Goal: Information Seeking & Learning: Learn about a topic

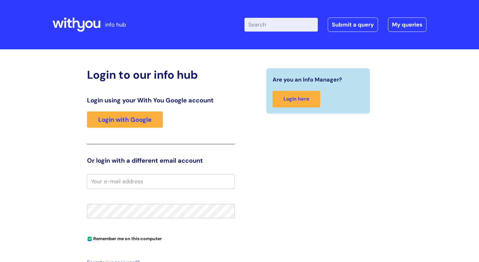
click at [292, 24] on input "Enter your search term here..." at bounding box center [280, 25] width 73 height 14
type input "[MEDICAL_DATA]"
click button "Search" at bounding box center [0, 0] width 0 height 0
click at [265, 25] on input "Enter your search term here..." at bounding box center [280, 25] width 73 height 14
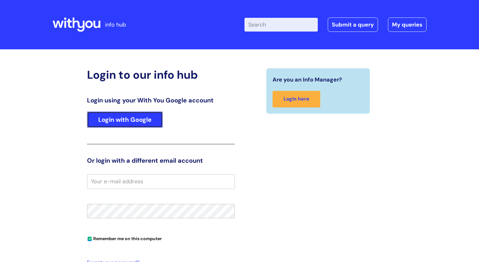
click at [137, 116] on link "Login with Google" at bounding box center [125, 119] width 76 height 16
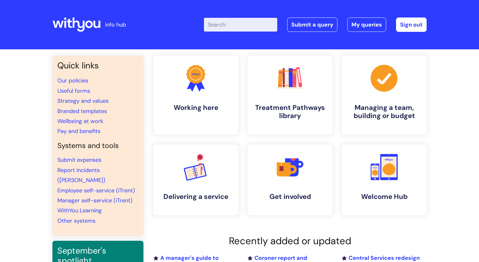
click at [234, 25] on input "Enter your search term here..." at bounding box center [240, 25] width 73 height 14
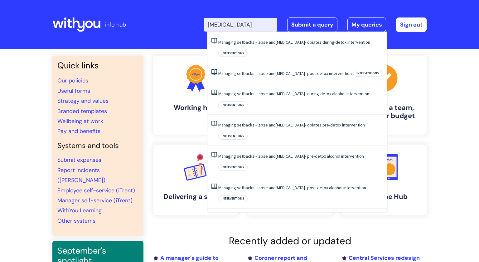
type input "relapse prevention"
click button "Search" at bounding box center [0, 0] width 0 height 0
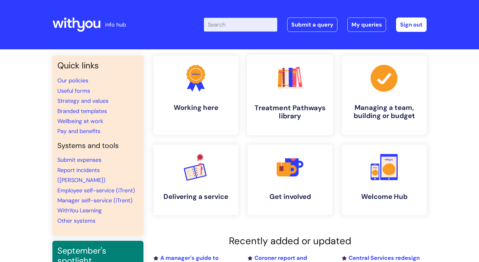
click at [296, 99] on link ".cls-1{fill:#f89b22;}.cls-1,.cls-2,.cls-3,.cls-4,.cls-5,.cls-6,.cls-7{stroke-wi…" at bounding box center [290, 95] width 86 height 80
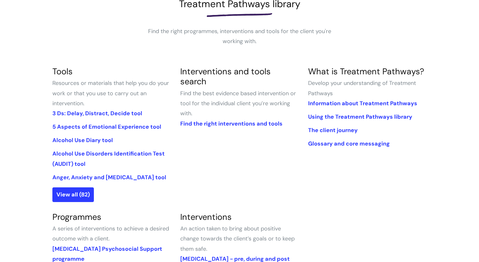
scroll to position [100, 0]
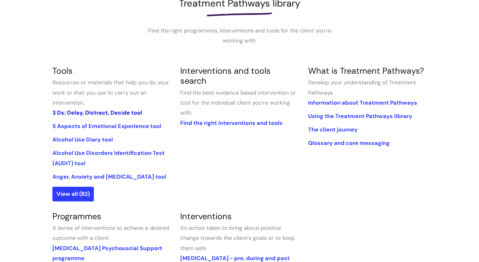
click at [97, 111] on link "3 Ds: Delay, Distract, Decide tool" at bounding box center [97, 112] width 90 height 7
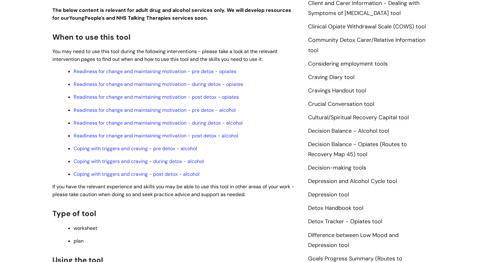
scroll to position [186, 0]
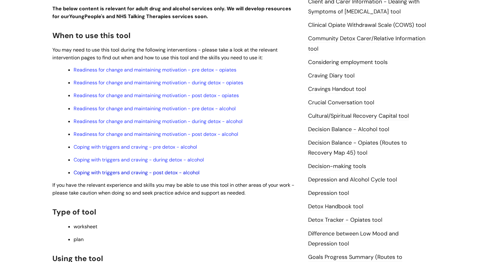
click at [132, 176] on link "Coping with triggers and craving - post detox - alcohol" at bounding box center [137, 172] width 126 height 7
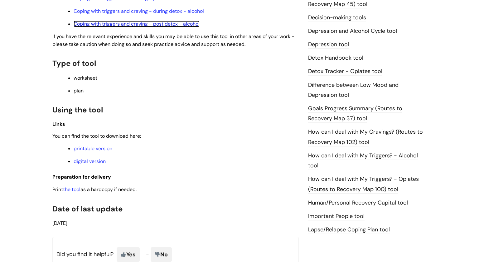
scroll to position [335, 0]
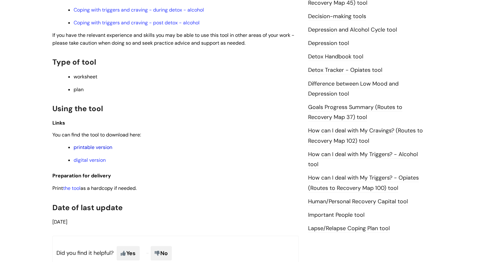
click at [93, 150] on link "printable version" at bounding box center [93, 147] width 39 height 7
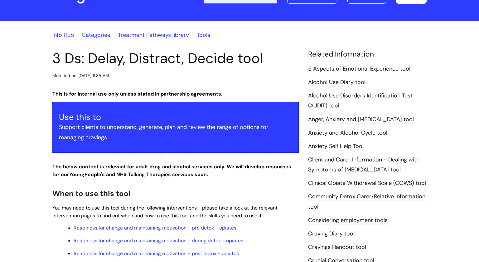
scroll to position [0, 0]
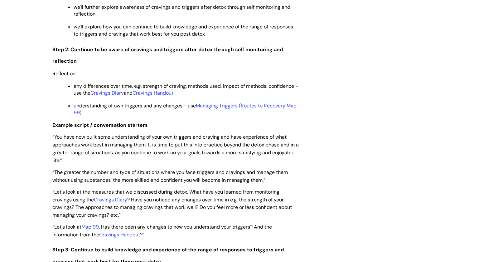
scroll to position [880, 0]
click at [113, 95] on link "Cravings Diary" at bounding box center [106, 92] width 33 height 7
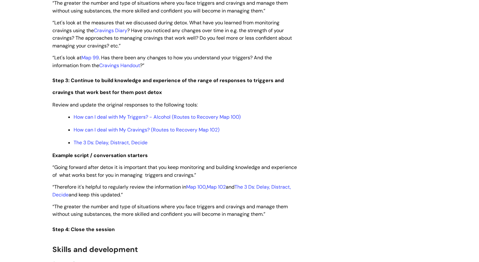
scroll to position [1052, 0]
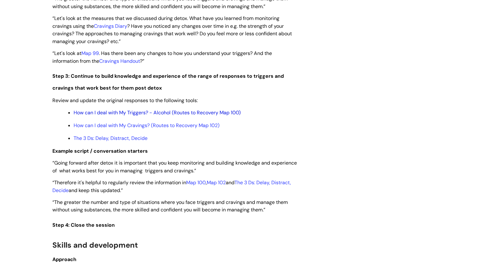
click at [135, 116] on link "How can I deal with My Triggers? - Alcohol (Routes to Recovery Map 100)" at bounding box center [157, 112] width 167 height 7
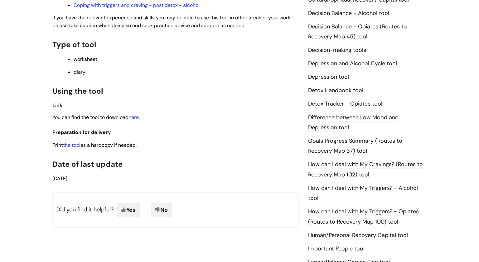
scroll to position [303, 0]
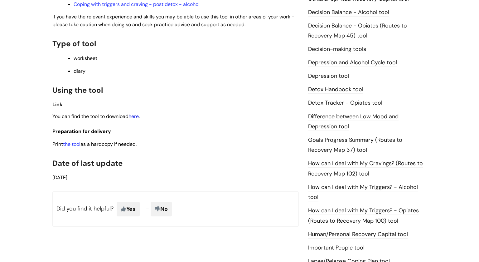
click at [135, 119] on link "here" at bounding box center [133, 116] width 10 height 7
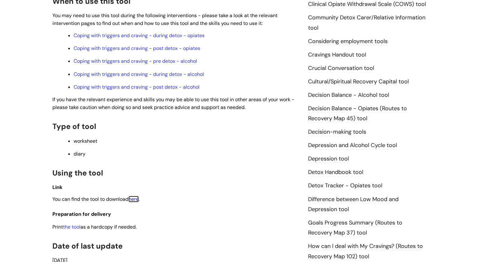
scroll to position [219, 0]
click at [359, 58] on link "Cravings Handout tool" at bounding box center [337, 55] width 58 height 8
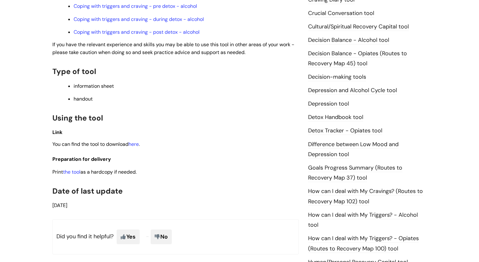
scroll to position [276, 0]
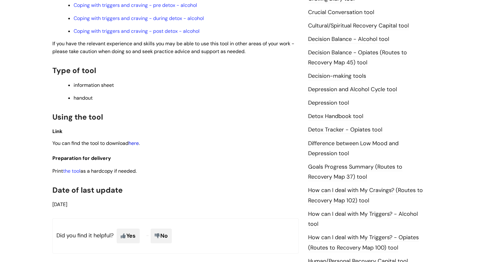
click at [139, 146] on link "here" at bounding box center [133, 143] width 10 height 7
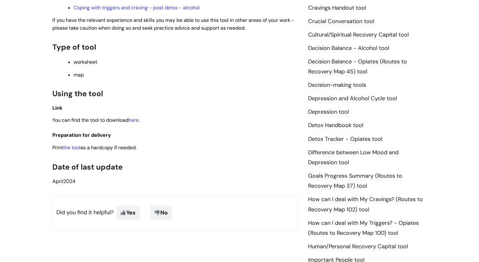
scroll to position [288, 0]
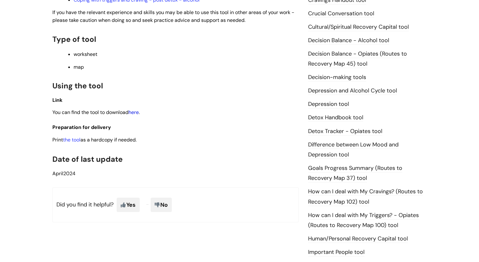
click at [139, 115] on link "here" at bounding box center [133, 112] width 10 height 7
